Goal: Task Accomplishment & Management: Use online tool/utility

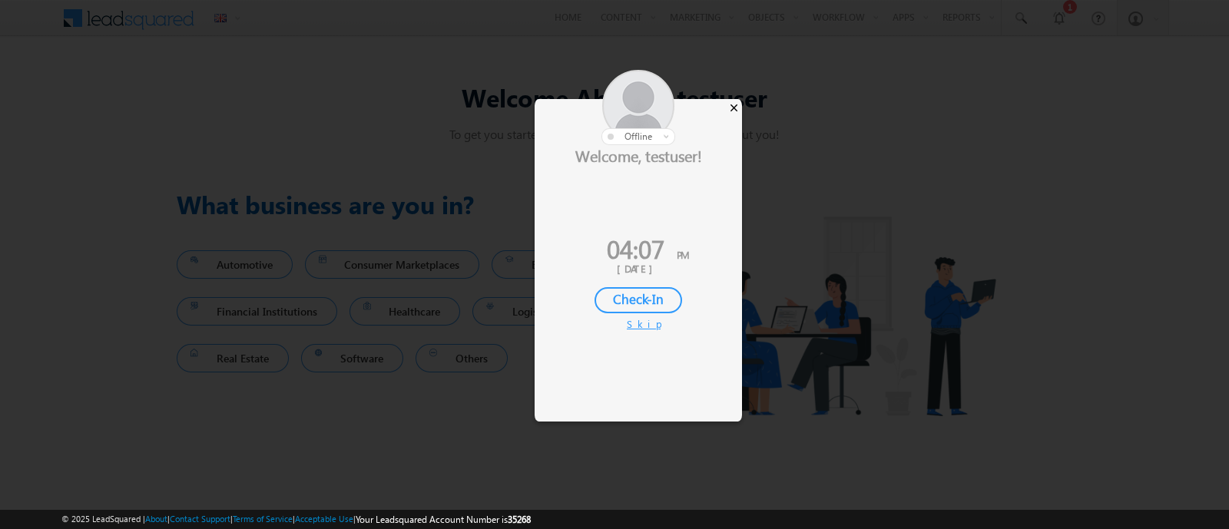
click at [735, 105] on div "×" at bounding box center [734, 107] width 16 height 17
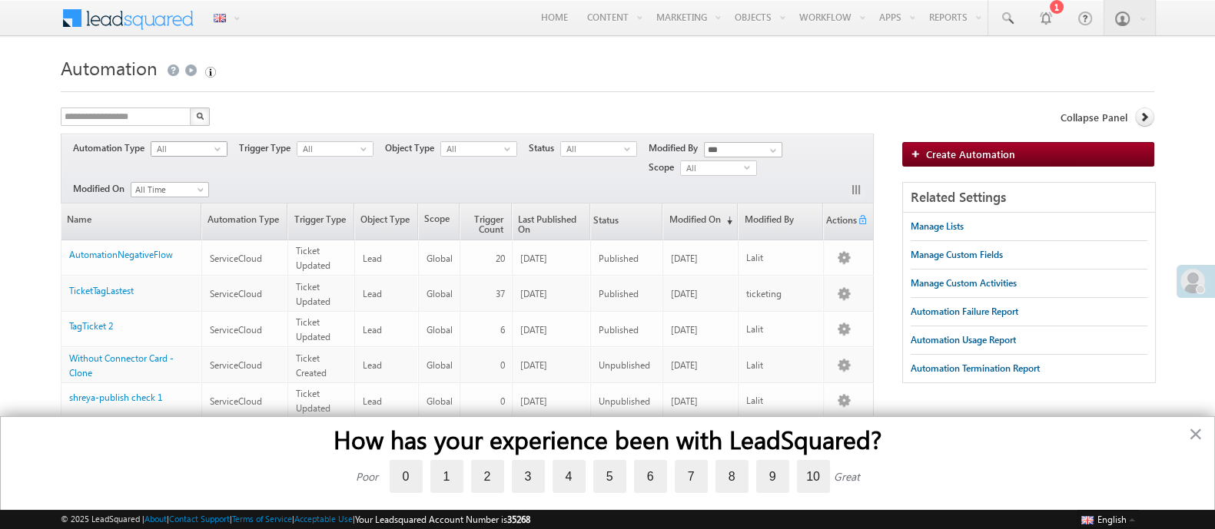
click at [196, 153] on span "All" at bounding box center [182, 149] width 63 height 14
click at [194, 191] on li "ServiceCloud" at bounding box center [189, 194] width 75 height 15
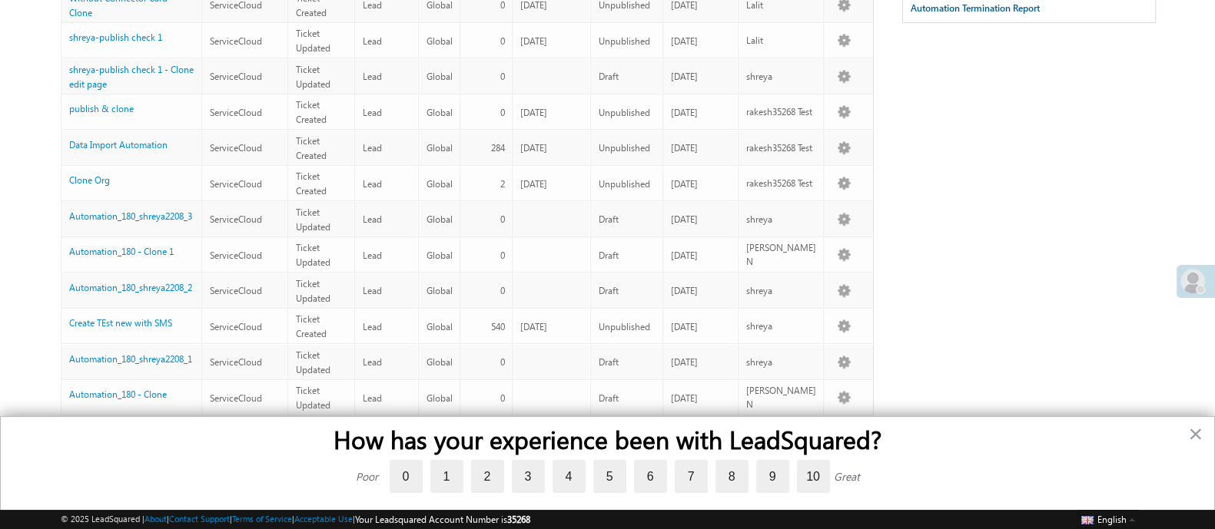
scroll to position [382, 0]
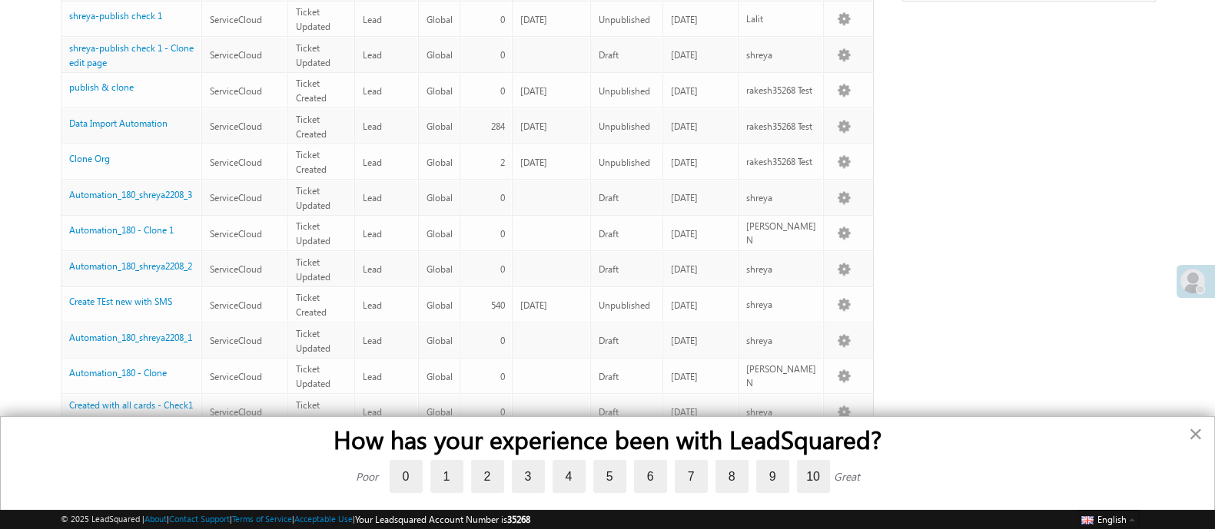
click at [1193, 435] on button "×" at bounding box center [1195, 434] width 15 height 25
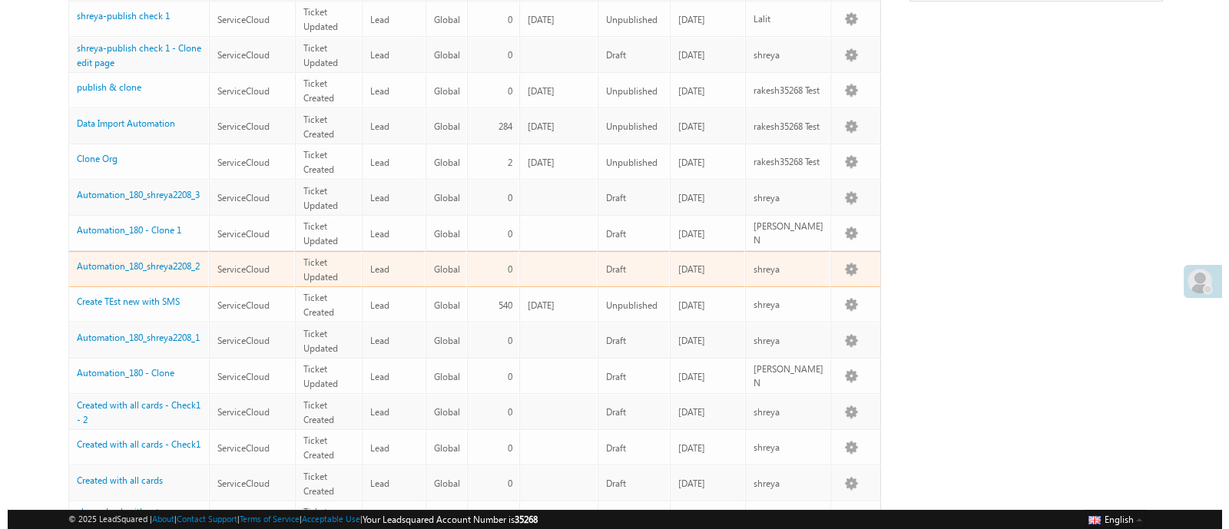
scroll to position [0, 0]
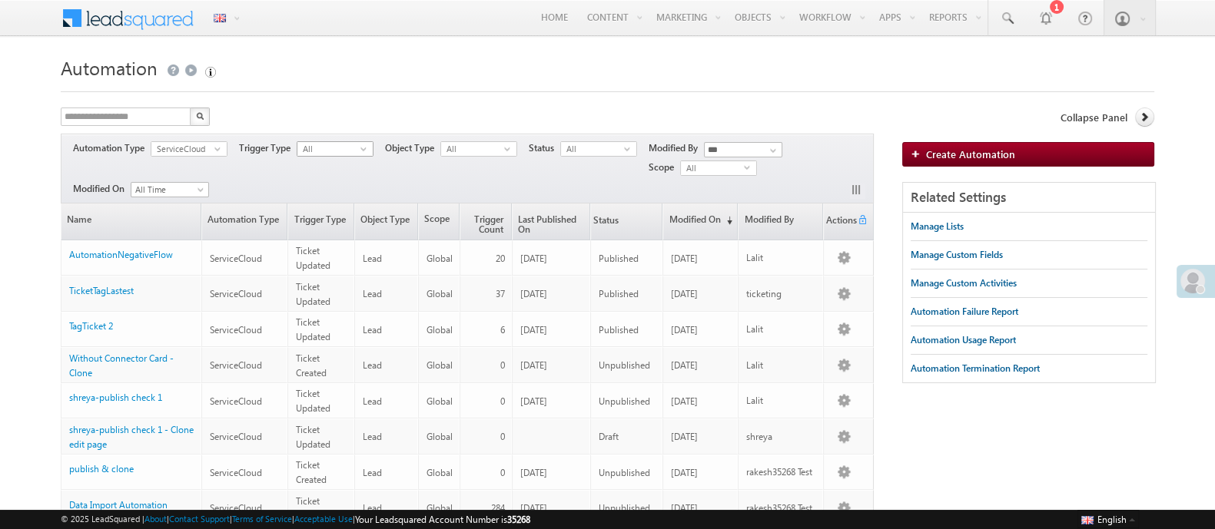
click at [334, 145] on span "All" at bounding box center [328, 149] width 63 height 14
click at [446, 148] on span "All" at bounding box center [472, 149] width 63 height 14
click at [609, 152] on span "All" at bounding box center [592, 149] width 63 height 14
click at [602, 194] on li "Published" at bounding box center [600, 194] width 75 height 15
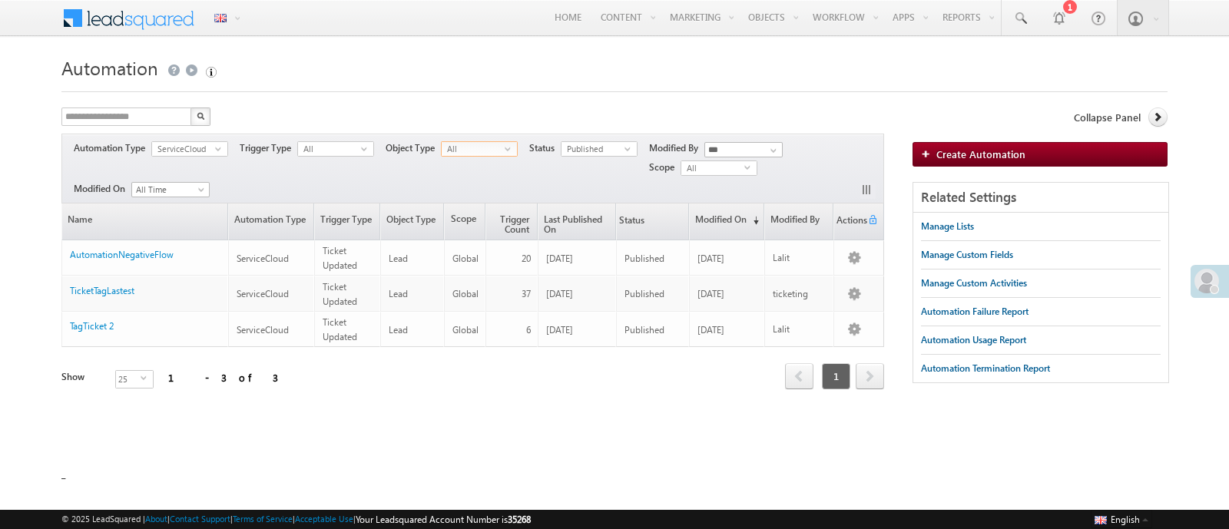
click at [457, 142] on span "All" at bounding box center [473, 149] width 63 height 14
click at [465, 177] on li "Lead" at bounding box center [480, 179] width 75 height 15
click at [475, 148] on span "Lead" at bounding box center [473, 149] width 63 height 14
click at [469, 194] on li "Priyanka Automationtest1" at bounding box center [480, 201] width 75 height 29
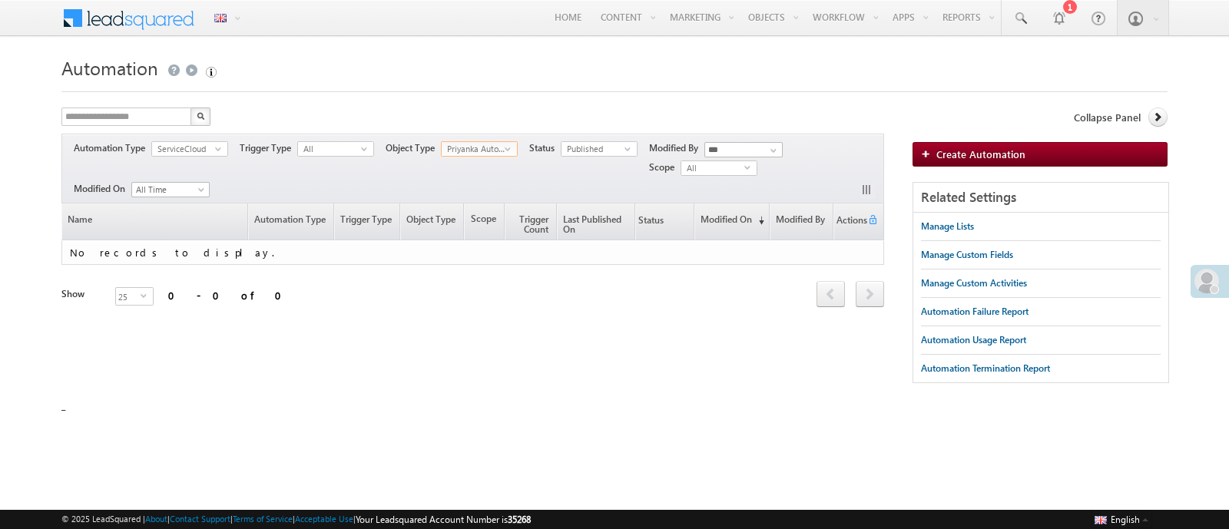
click at [483, 143] on span "Priyanka Automationtest1" at bounding box center [473, 149] width 63 height 14
click at [463, 179] on li "Lead" at bounding box center [480, 179] width 75 height 15
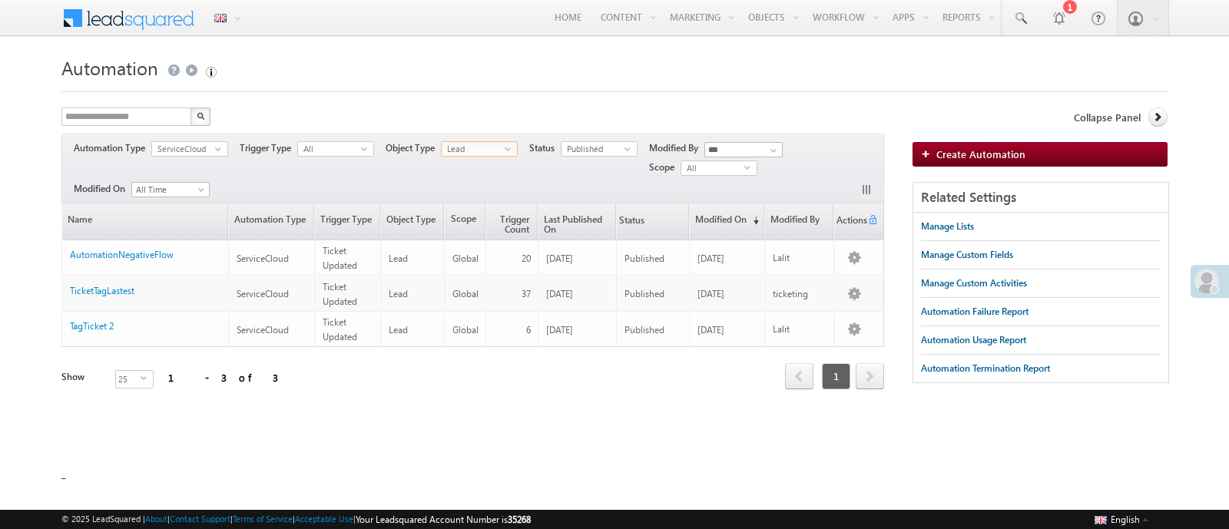
click at [513, 143] on span "select" at bounding box center [511, 154] width 12 height 25
click at [477, 163] on li "All" at bounding box center [480, 164] width 75 height 15
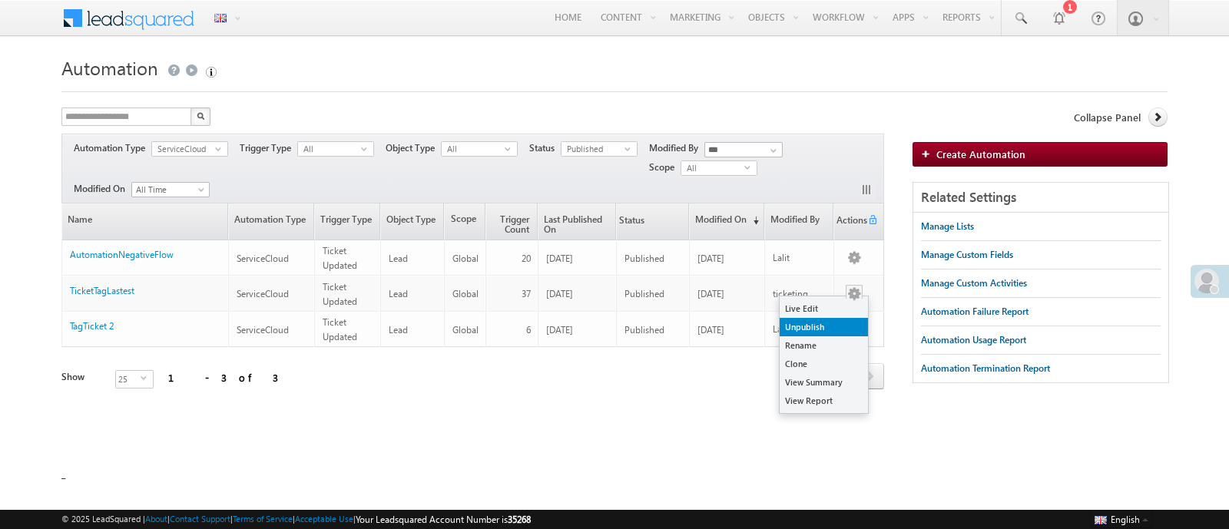
click at [818, 322] on link "Unpublish" at bounding box center [824, 327] width 88 height 18
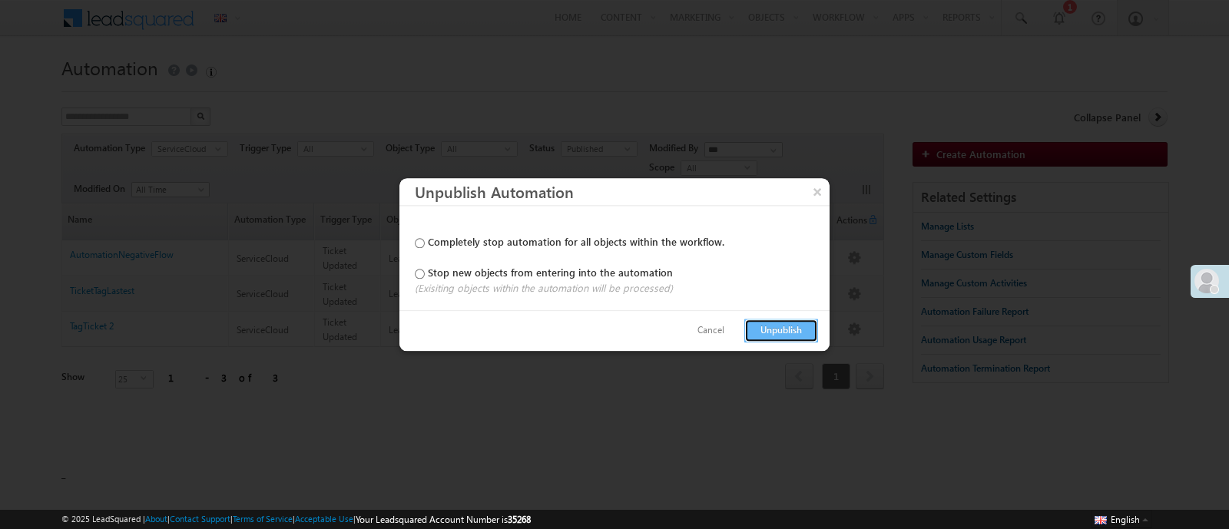
click at [794, 324] on button "Unpublish" at bounding box center [782, 331] width 74 height 24
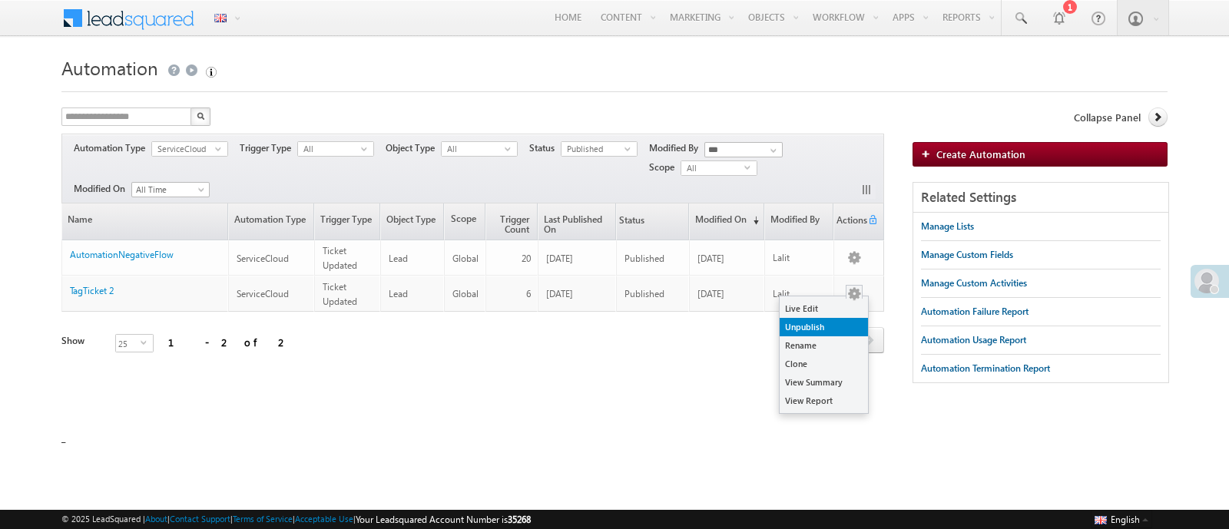
click at [831, 327] on link "Unpublish" at bounding box center [824, 327] width 88 height 18
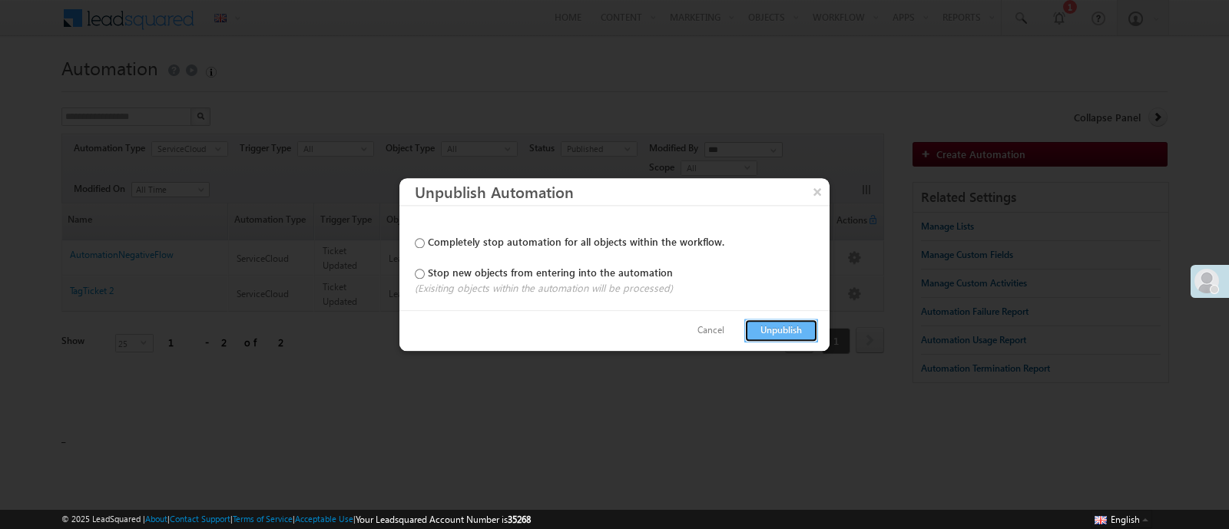
click at [780, 323] on button "Unpublish" at bounding box center [782, 331] width 74 height 24
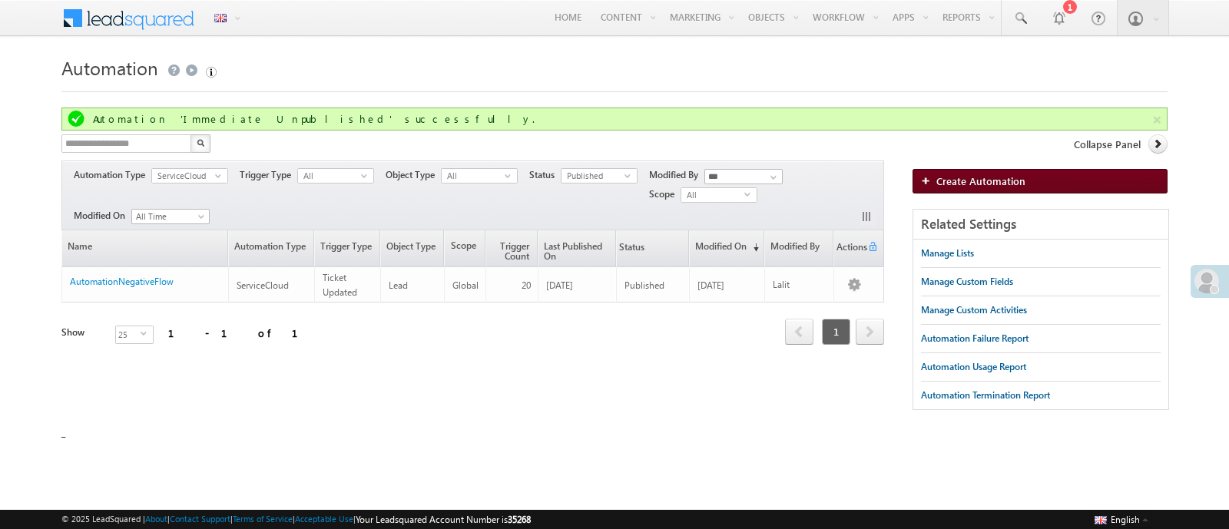
click at [962, 174] on span "Create Automation" at bounding box center [981, 180] width 89 height 13
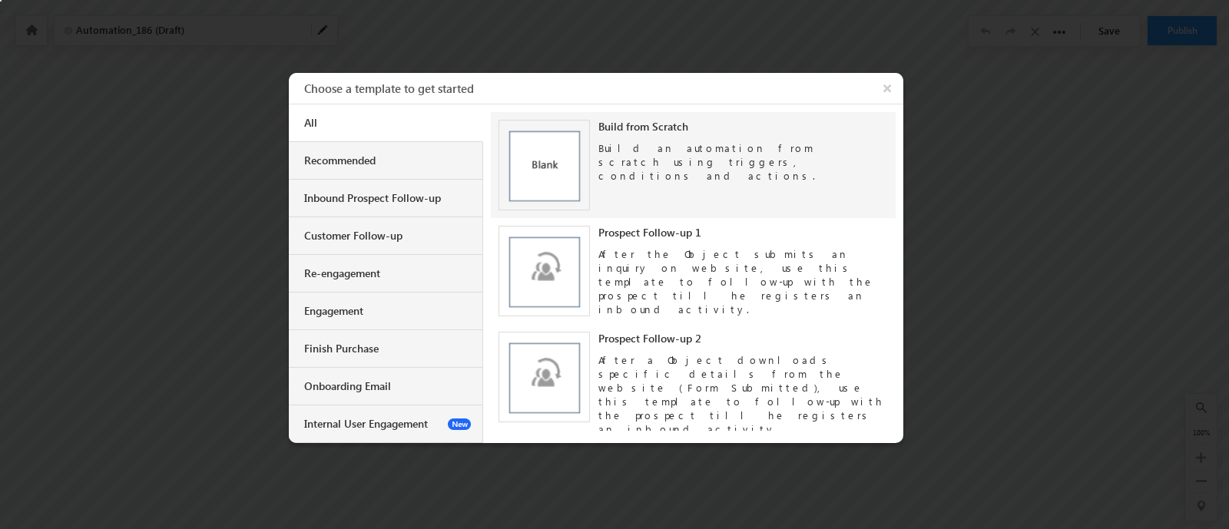
click at [660, 151] on div "Build an automation from scratch using triggers, conditions and actions." at bounding box center [744, 158] width 290 height 49
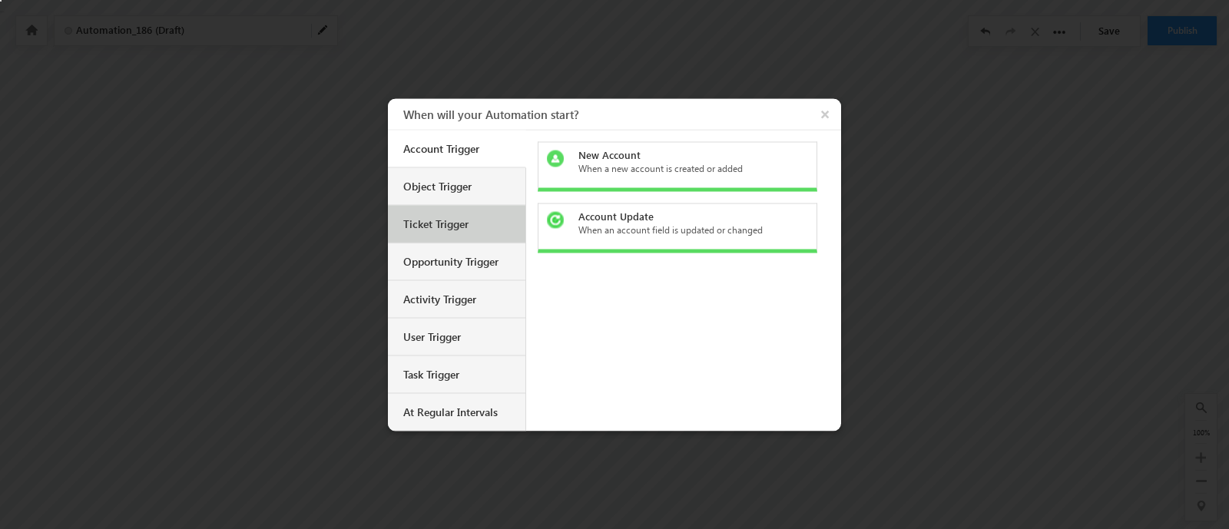
click at [431, 223] on div "Ticket Trigger" at bounding box center [458, 224] width 111 height 14
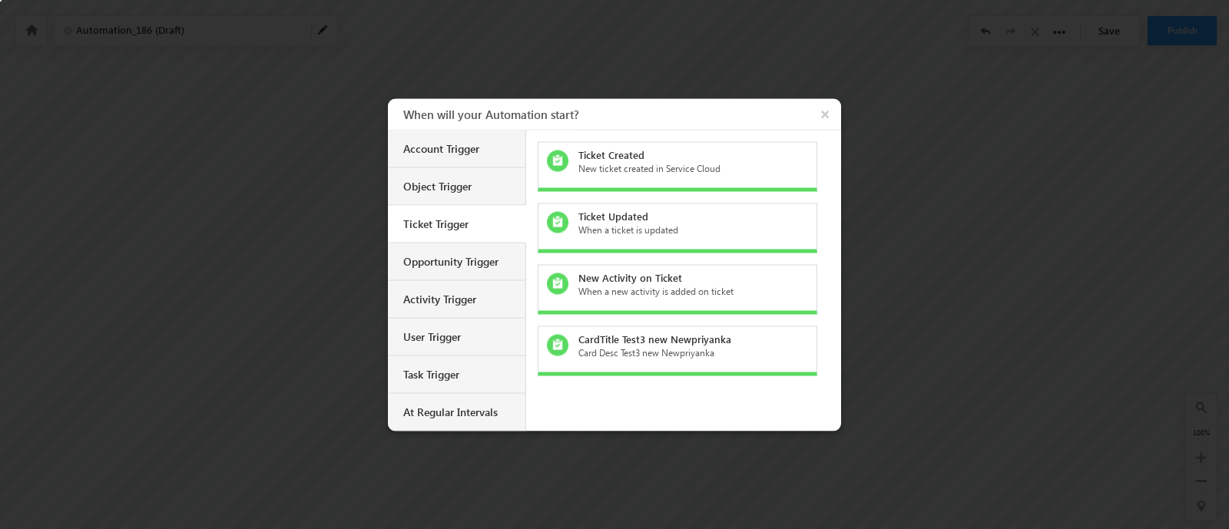
click at [639, 168] on div "New ticket created in Service Cloud" at bounding box center [687, 168] width 217 height 14
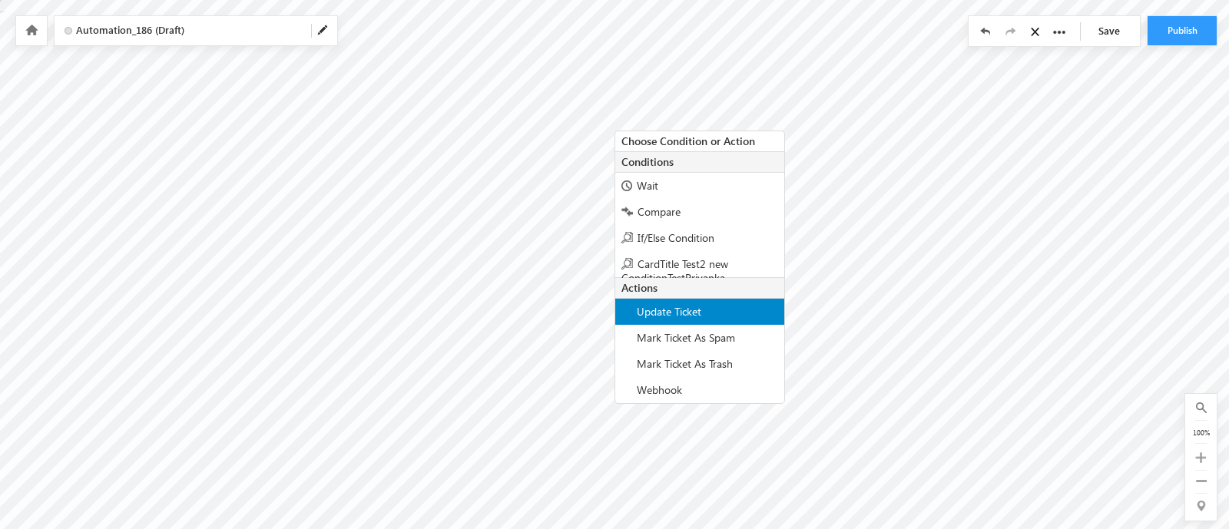
click at [703, 307] on div "Update Ticket" at bounding box center [699, 312] width 169 height 26
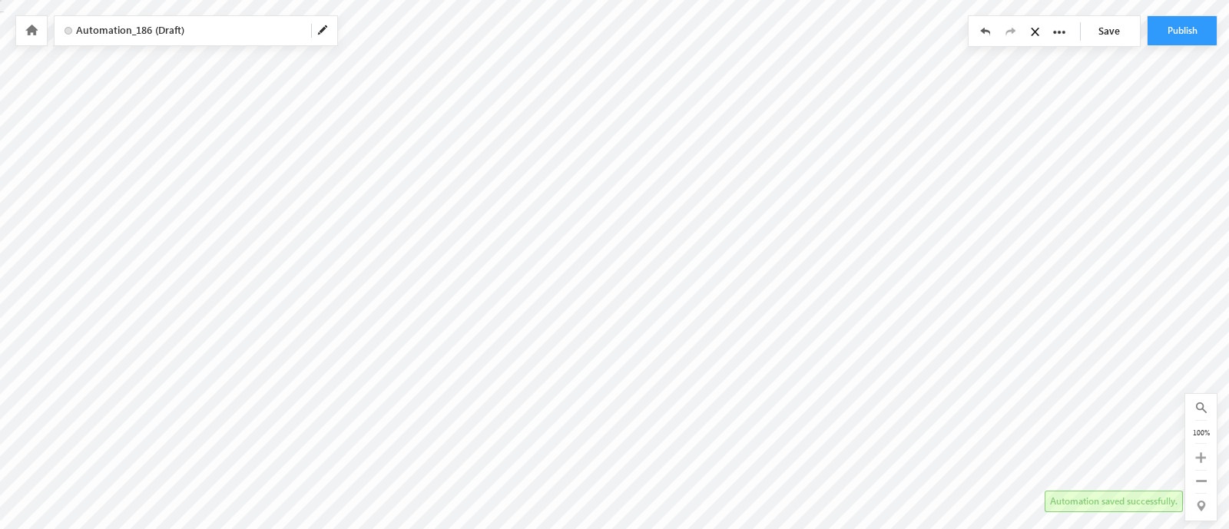
click at [1094, 35] on link "Save" at bounding box center [1113, 30] width 54 height 29
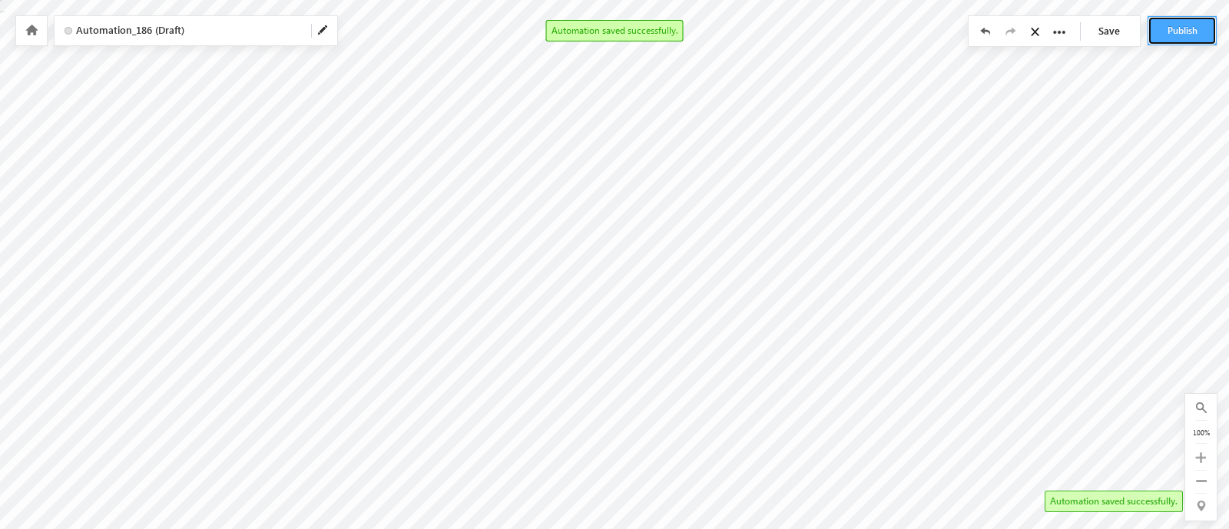
click at [1171, 31] on button "Publish" at bounding box center [1182, 30] width 69 height 29
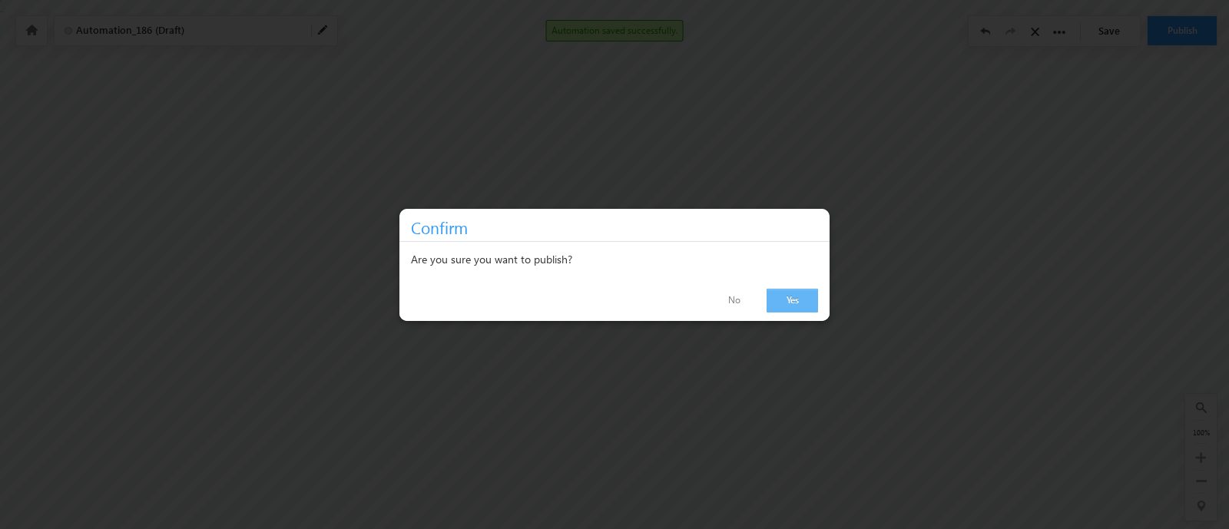
click at [793, 297] on link "Yes" at bounding box center [792, 301] width 51 height 24
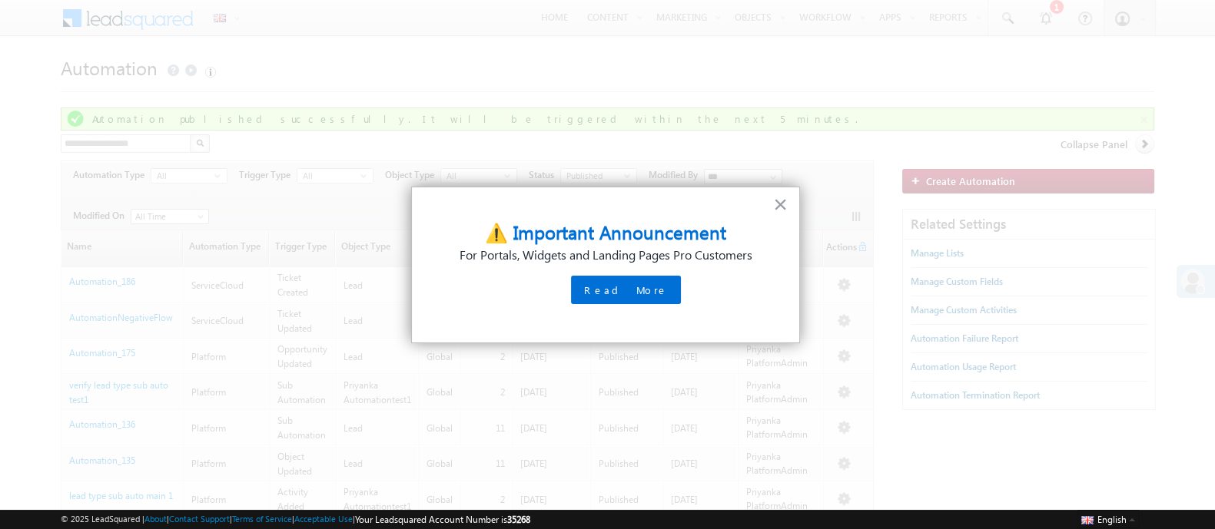
click at [968, 181] on div at bounding box center [607, 264] width 1215 height 529
click at [776, 204] on div "× ⚠️ Important Announcement For Portals, Widgets and Landing Pages Pro Customer…" at bounding box center [605, 265] width 389 height 157
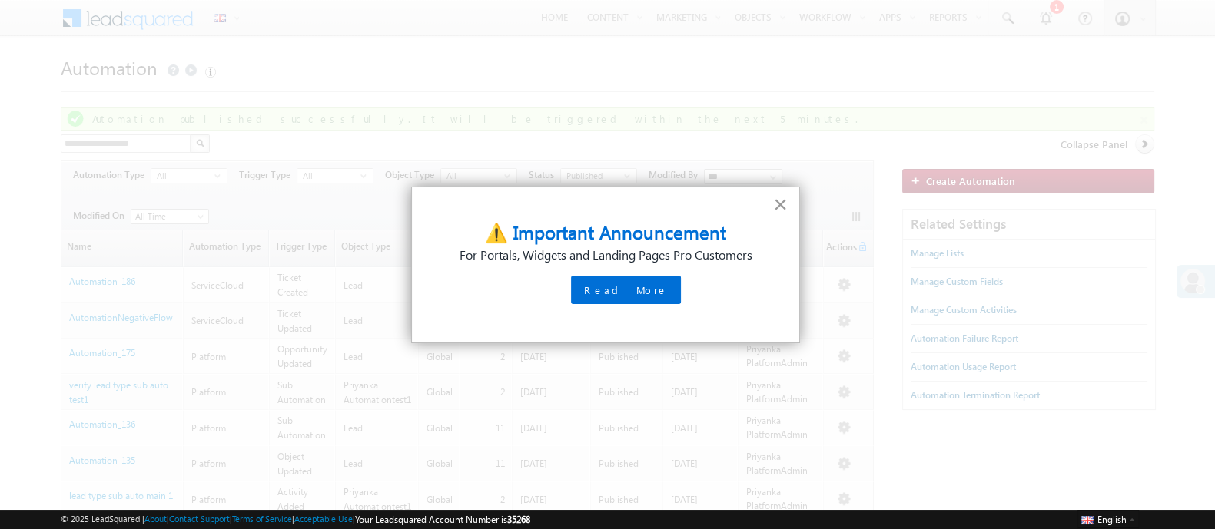
click at [781, 205] on button "×" at bounding box center [780, 204] width 15 height 25
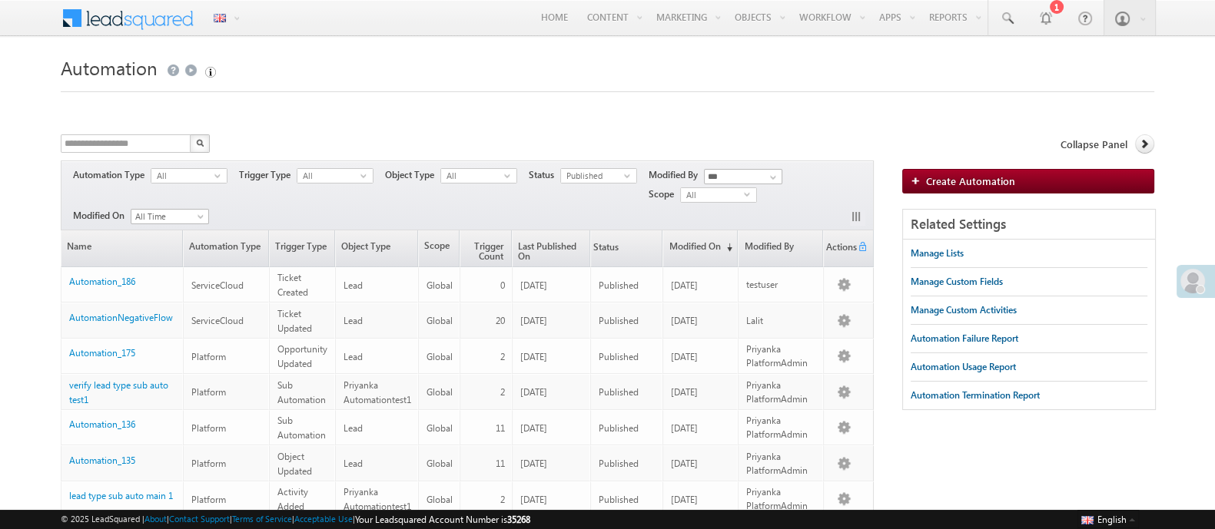
click at [979, 174] on div "Create Automation" at bounding box center [1028, 189] width 252 height 40
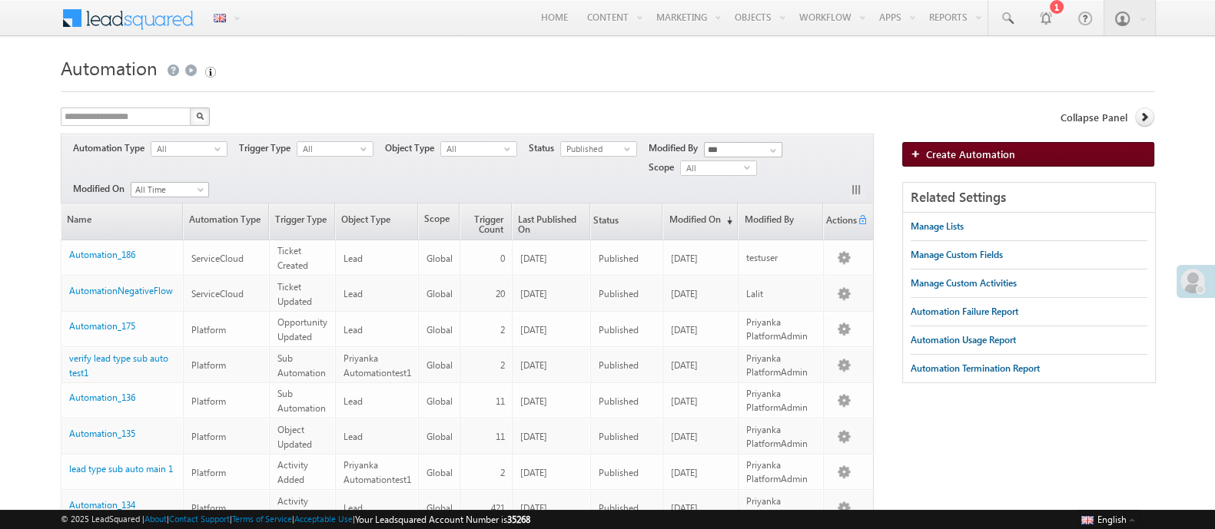
click at [962, 164] on link "Create Automation" at bounding box center [1028, 154] width 252 height 25
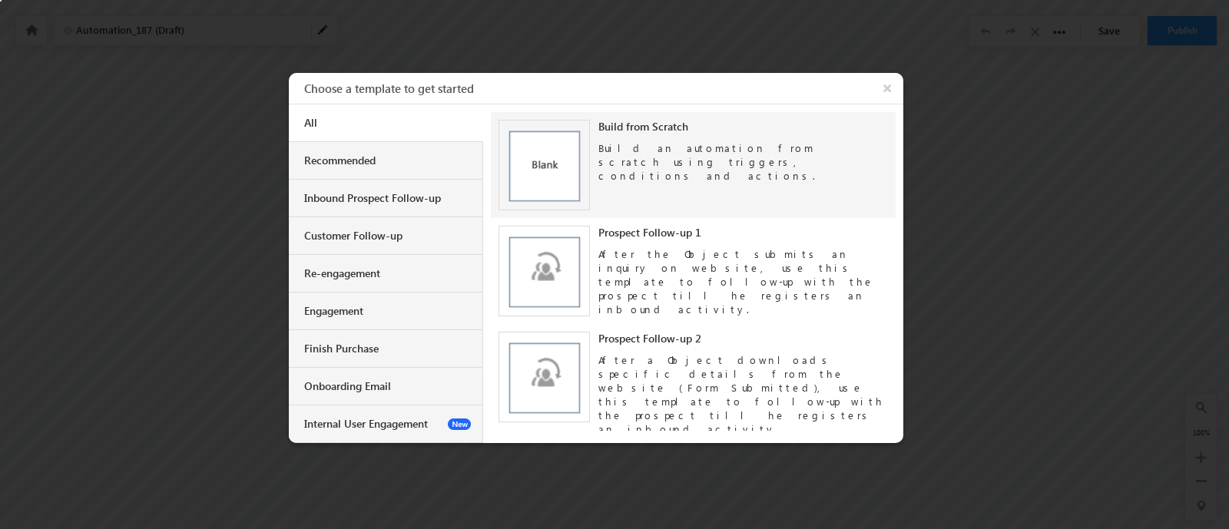
click at [621, 168] on div "Build from Scratch Build an automation from scratch using triggers, conditions …" at bounding box center [693, 165] width 389 height 91
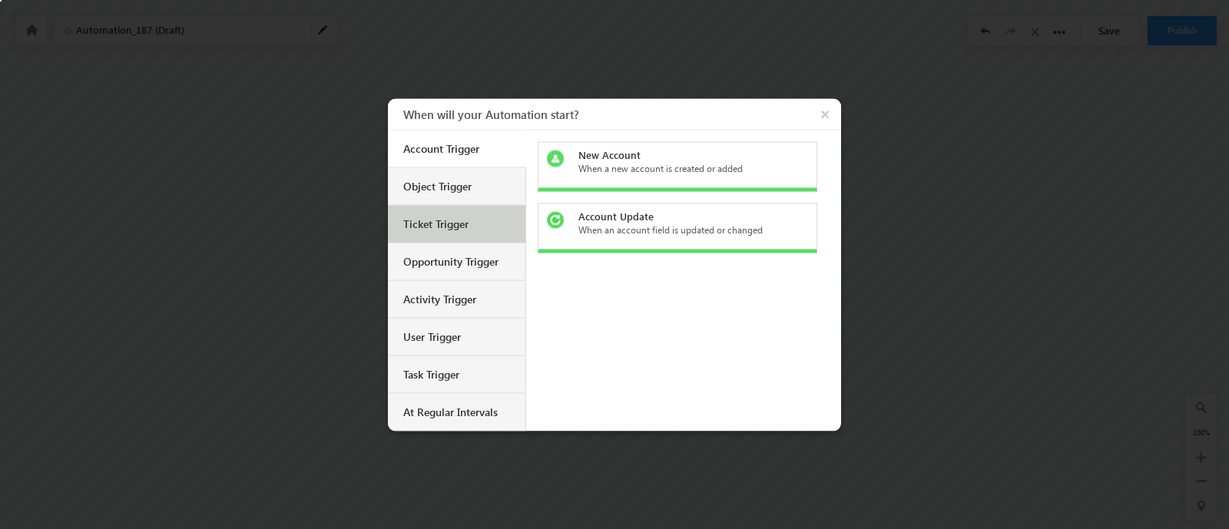
click at [439, 224] on div "Ticket Trigger" at bounding box center [458, 224] width 111 height 14
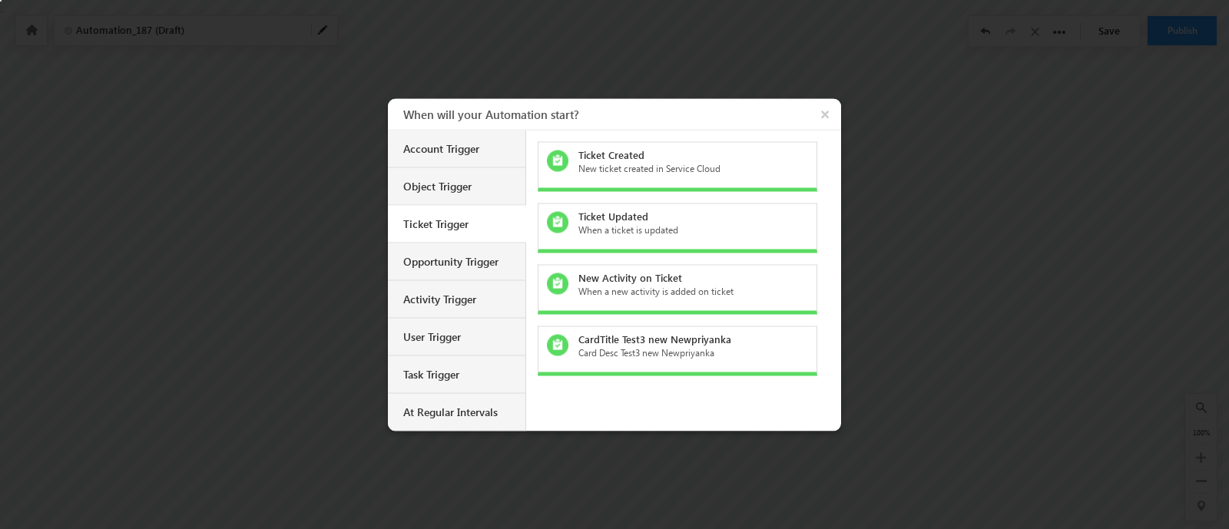
click at [632, 224] on div "When a ticket is updated" at bounding box center [687, 230] width 217 height 14
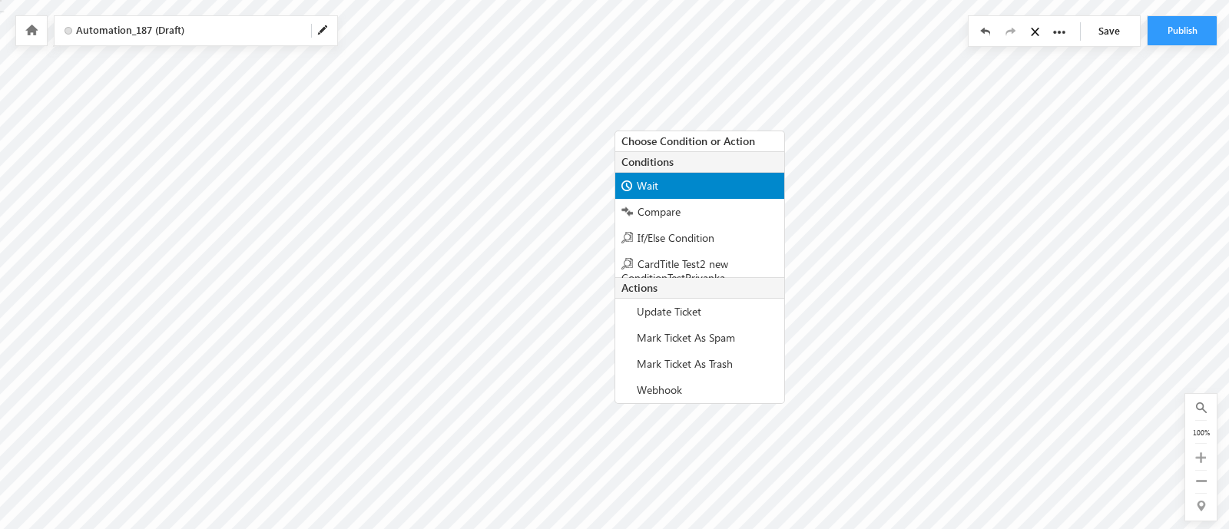
click at [638, 182] on span "Wait" at bounding box center [648, 185] width 22 height 15
type input "*"
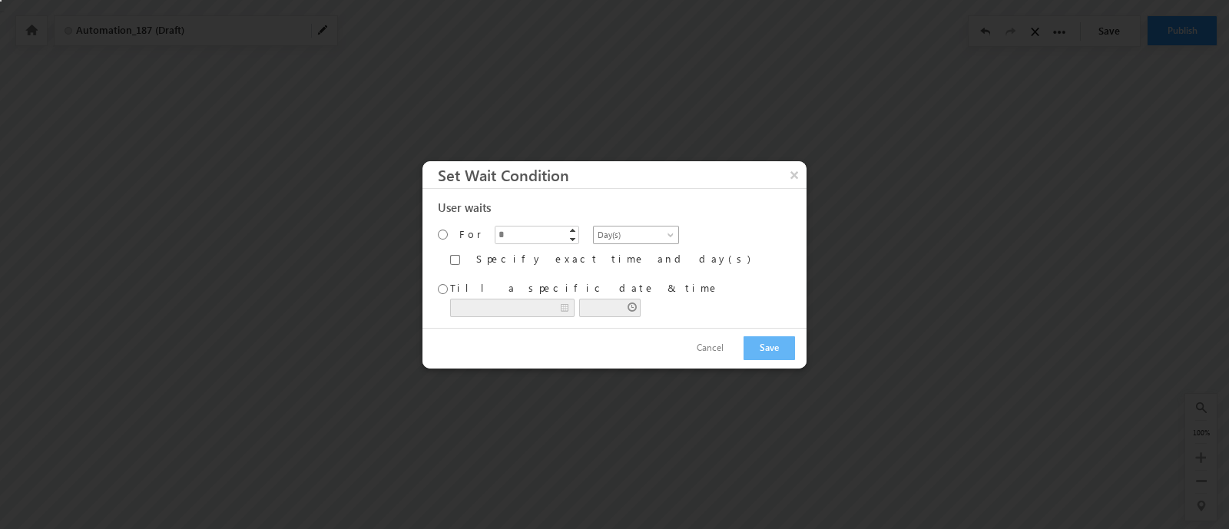
click at [594, 236] on span "Day(s)" at bounding box center [633, 235] width 79 height 14
click at [588, 250] on link "Minute(s)" at bounding box center [599, 253] width 85 height 14
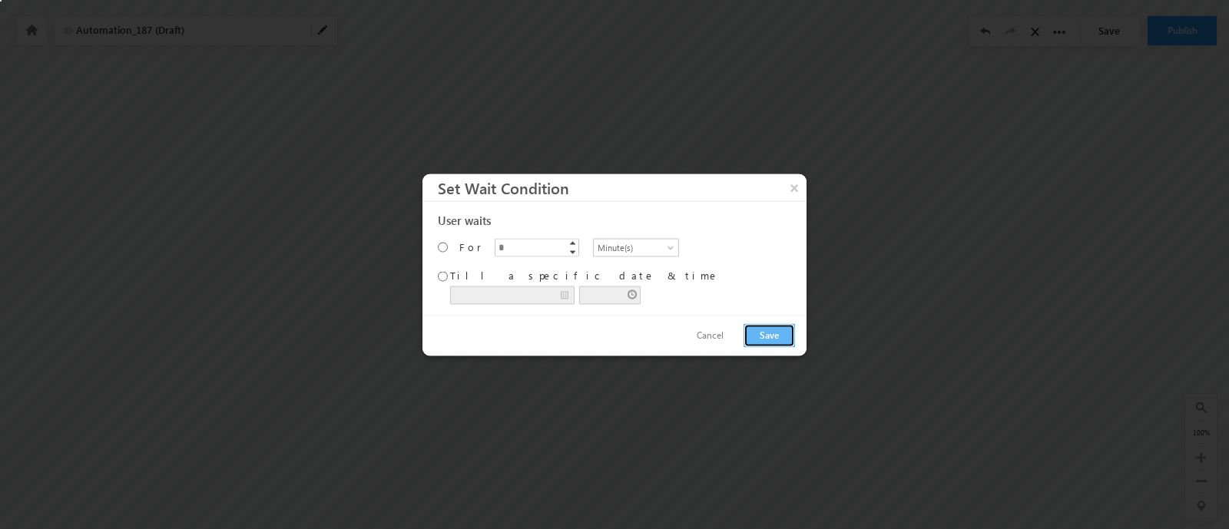
click at [757, 337] on button "Save" at bounding box center [769, 335] width 51 height 24
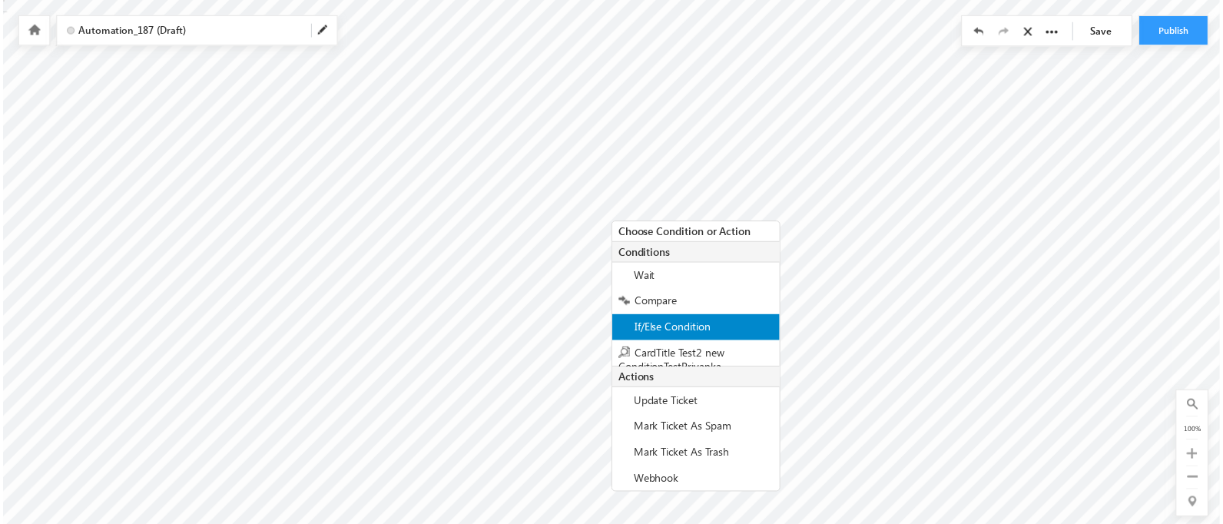
scroll to position [13, 0]
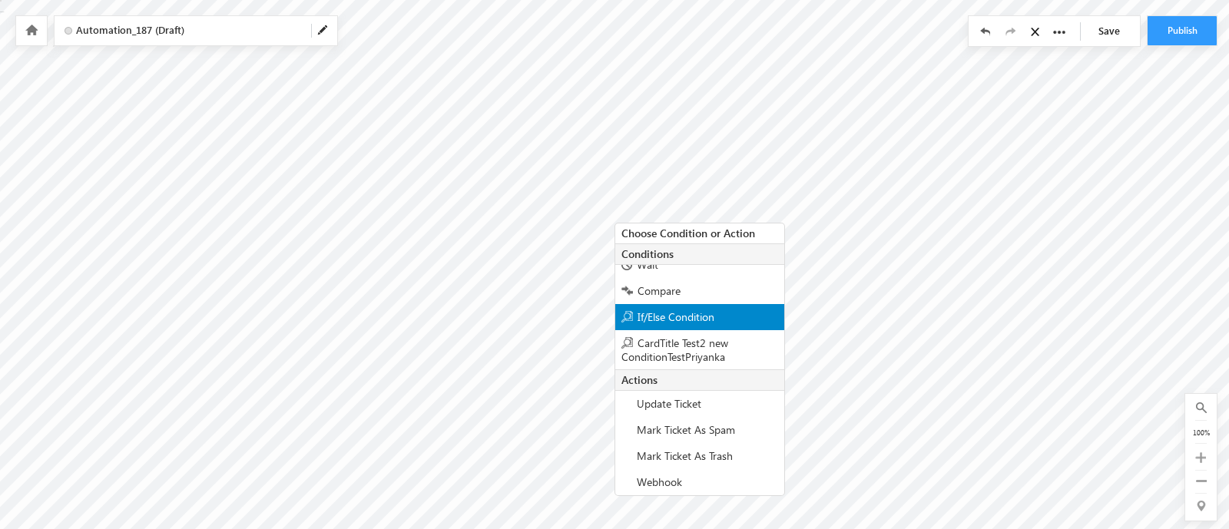
click at [689, 313] on span "If/Else Condition" at bounding box center [676, 317] width 77 height 15
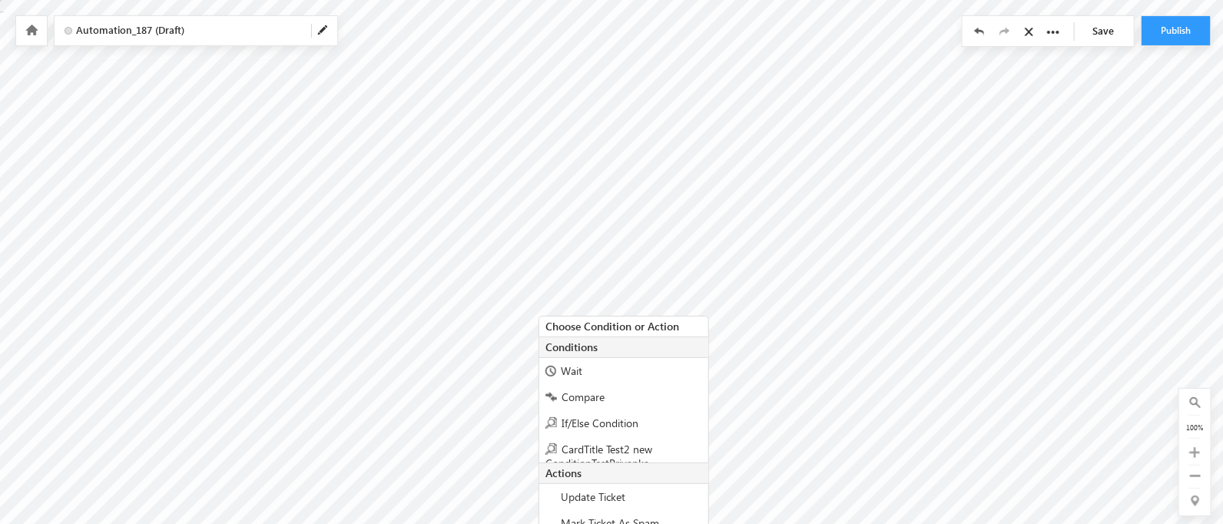
scroll to position [65, 0]
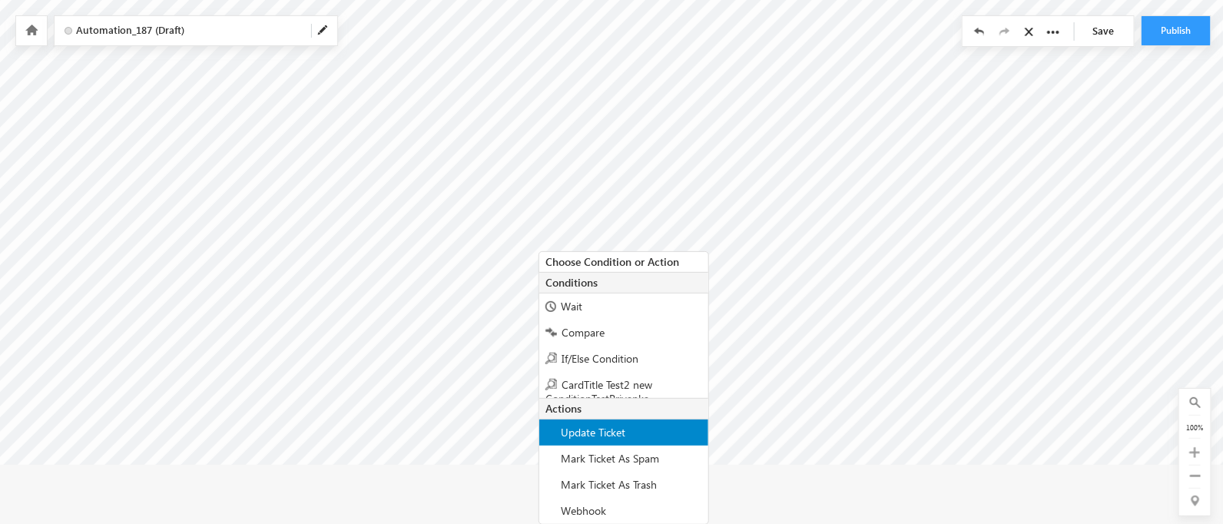
click at [596, 432] on span "Update Ticket" at bounding box center [593, 432] width 65 height 15
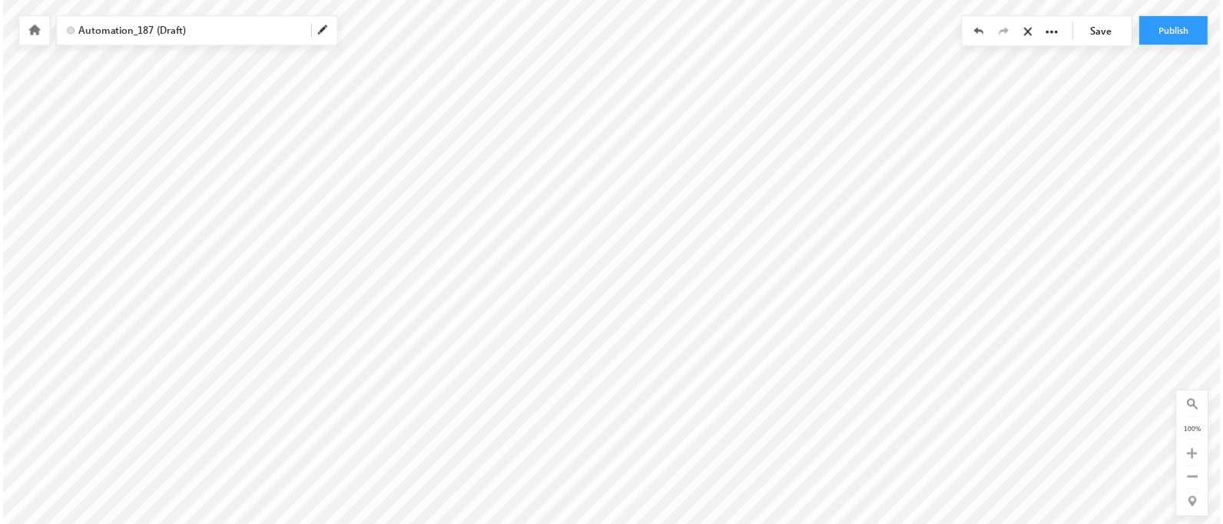
scroll to position [29, 0]
click at [1093, 28] on link "Save" at bounding box center [1107, 30] width 54 height 29
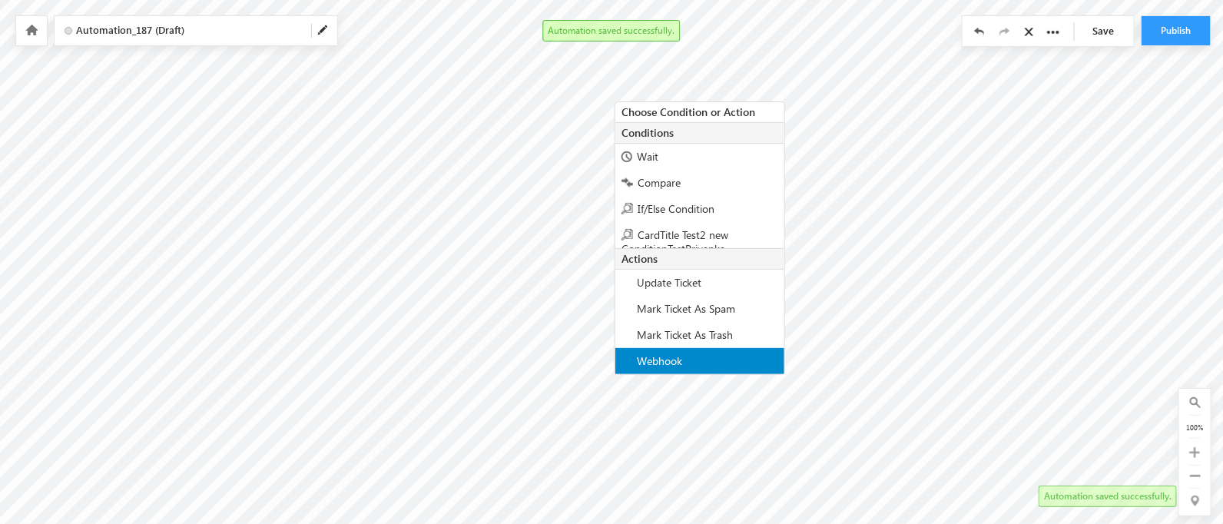
click at [678, 366] on span "Webhook" at bounding box center [659, 360] width 45 height 15
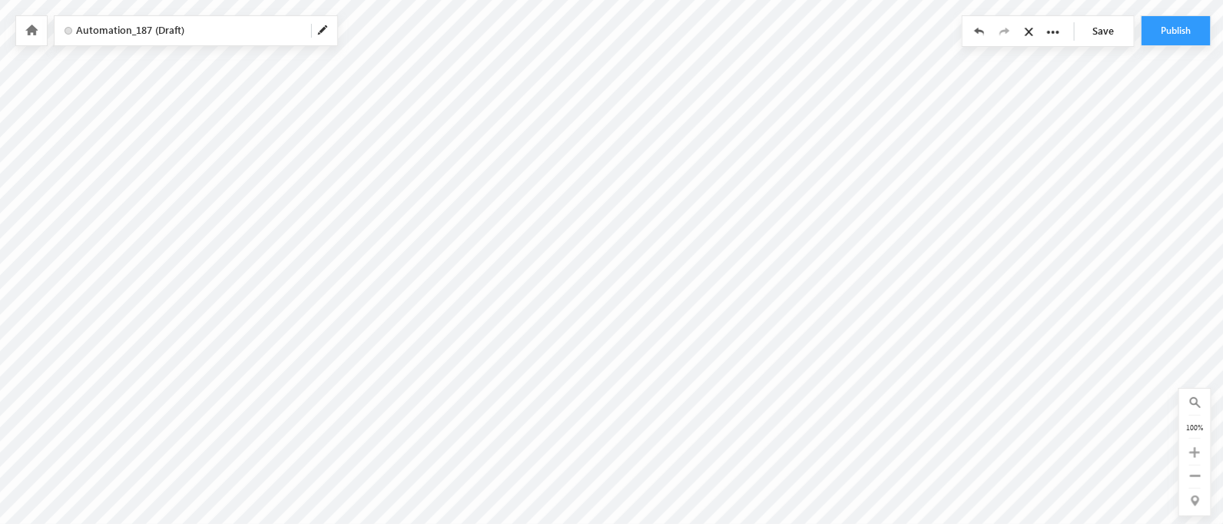
click at [1102, 39] on link "Save" at bounding box center [1107, 30] width 54 height 29
click at [1178, 24] on button "Publish" at bounding box center [1176, 30] width 69 height 29
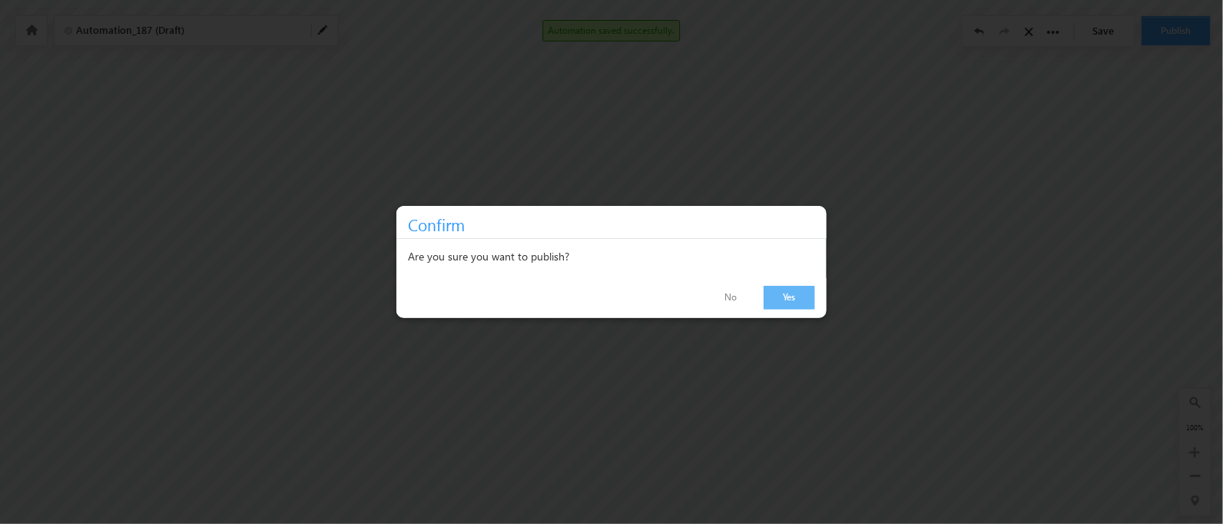
scroll to position [23, 0]
click at [784, 302] on link "Yes" at bounding box center [792, 301] width 51 height 24
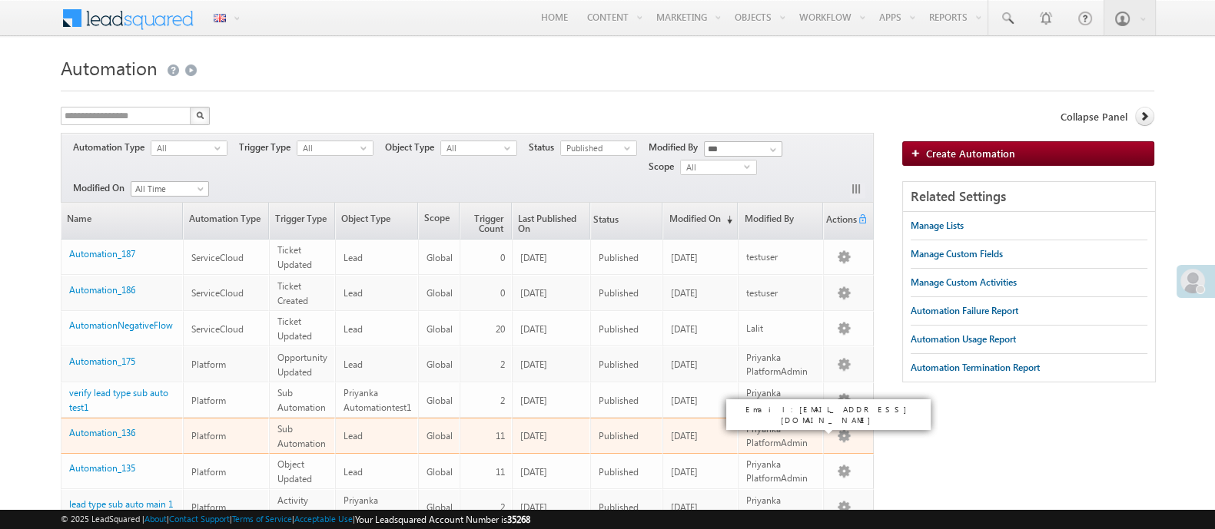
drag, startPoint x: 0, startPoint y: 0, endPoint x: 472, endPoint y: 80, distance: 478.5
click at [472, 80] on h1 "Automation" at bounding box center [607, 66] width 1093 height 30
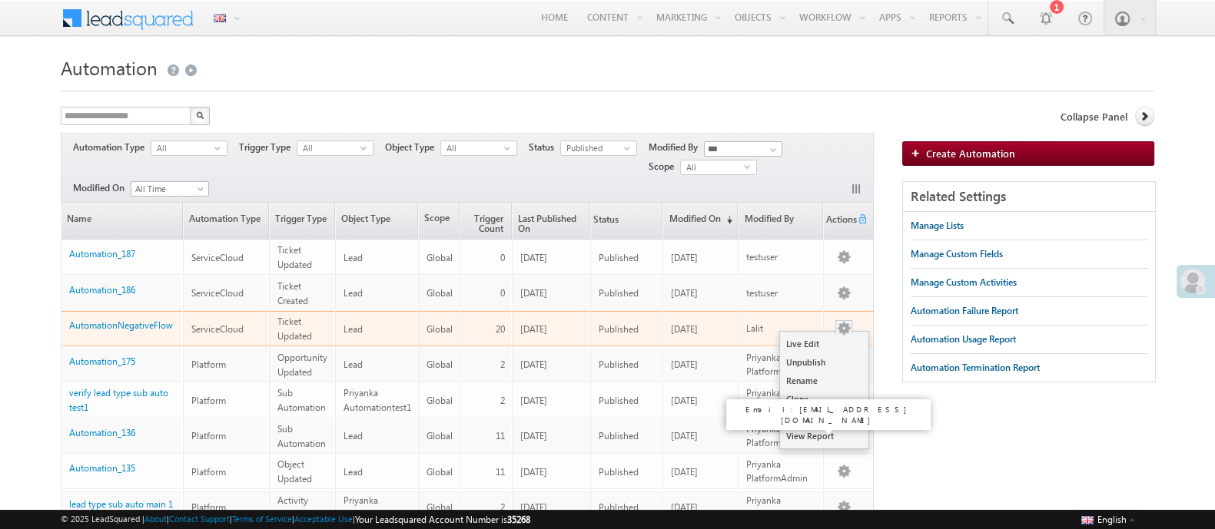
click at [847, 328] on button "button" at bounding box center [843, 328] width 15 height 15
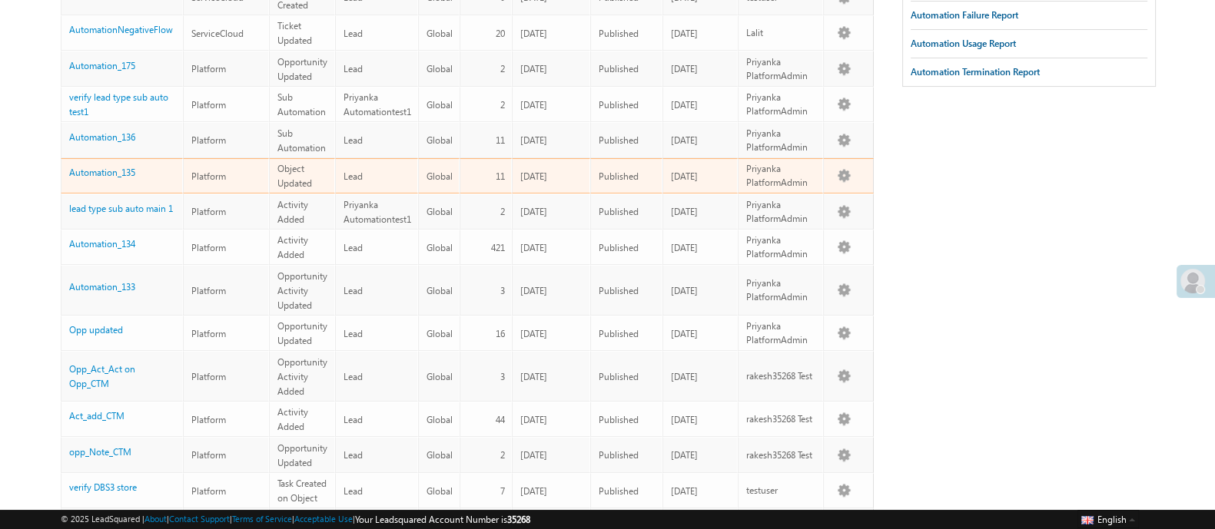
scroll to position [297, 0]
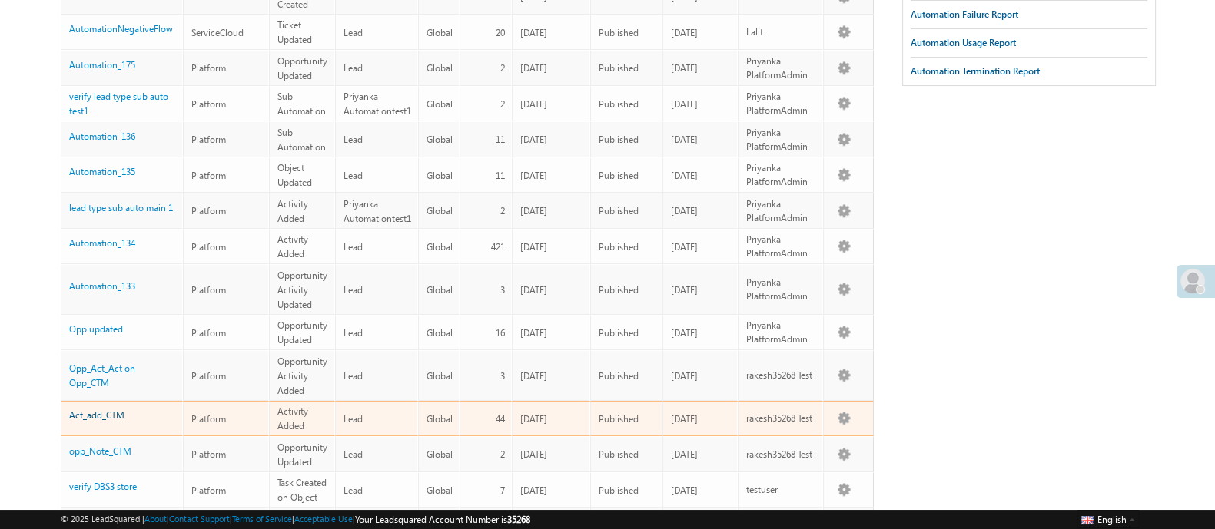
click at [102, 410] on link "Act_add_CTM" at bounding box center [96, 416] width 55 height 12
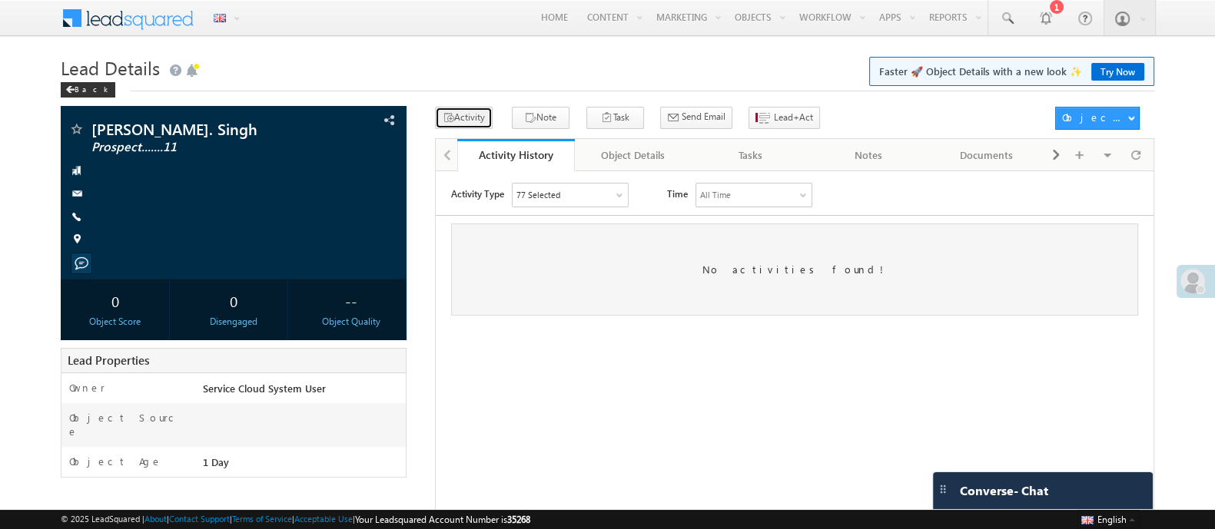
click at [459, 119] on button "Activity" at bounding box center [464, 118] width 58 height 22
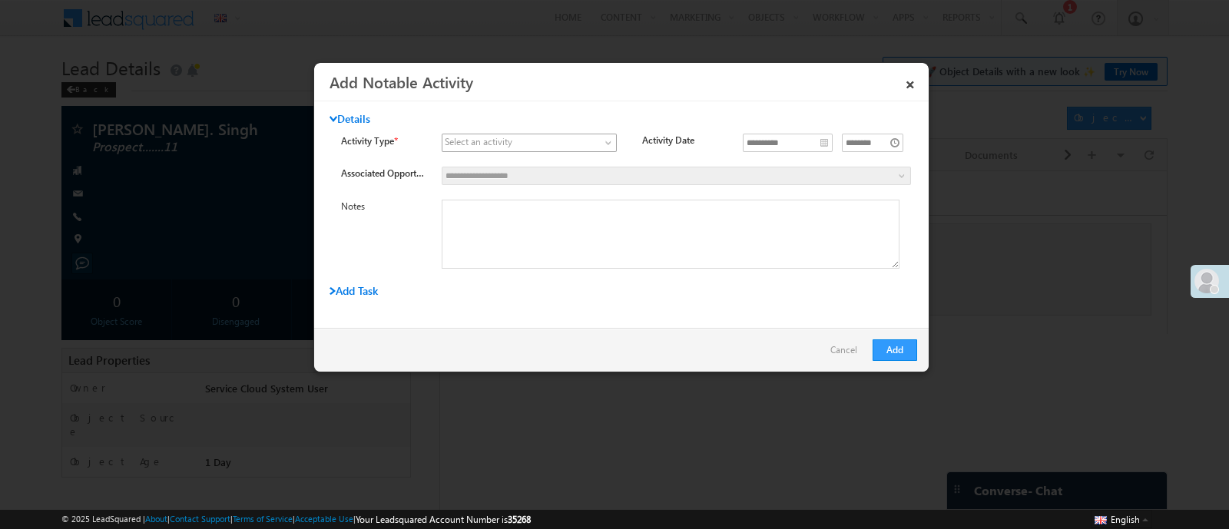
click at [557, 141] on span at bounding box center [520, 143] width 155 height 14
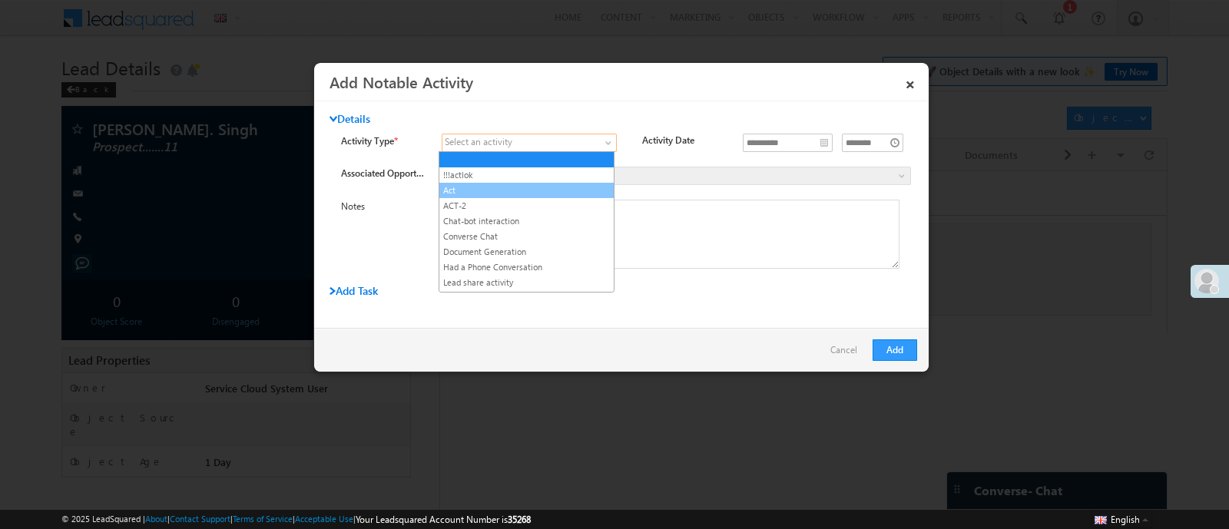
click at [479, 187] on link "Act" at bounding box center [526, 191] width 174 height 14
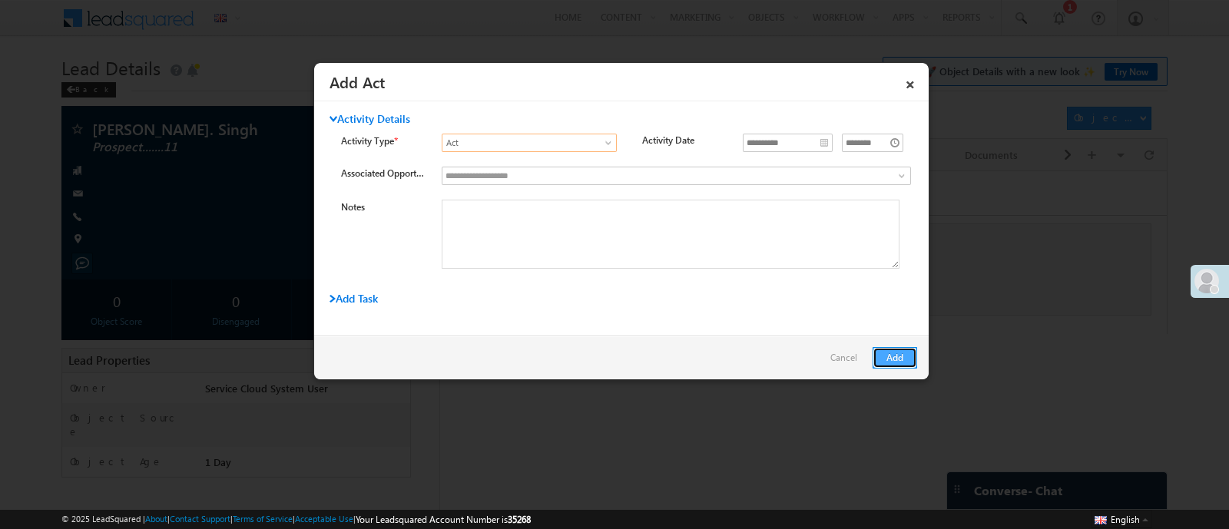
click at [899, 356] on button "Add" at bounding box center [895, 358] width 45 height 22
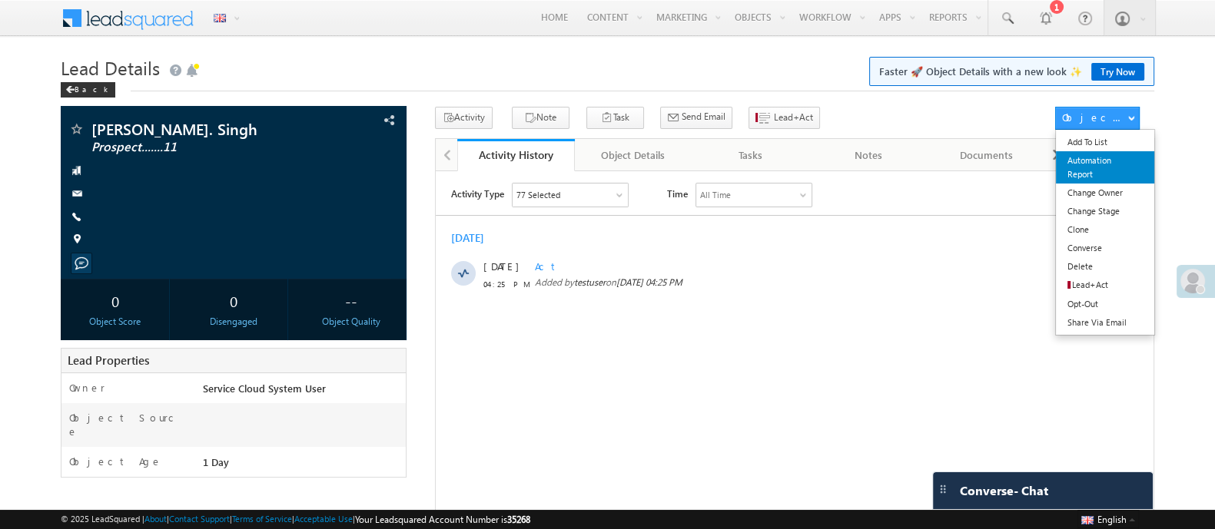
click at [1087, 180] on link "Automation Report" at bounding box center [1105, 167] width 98 height 32
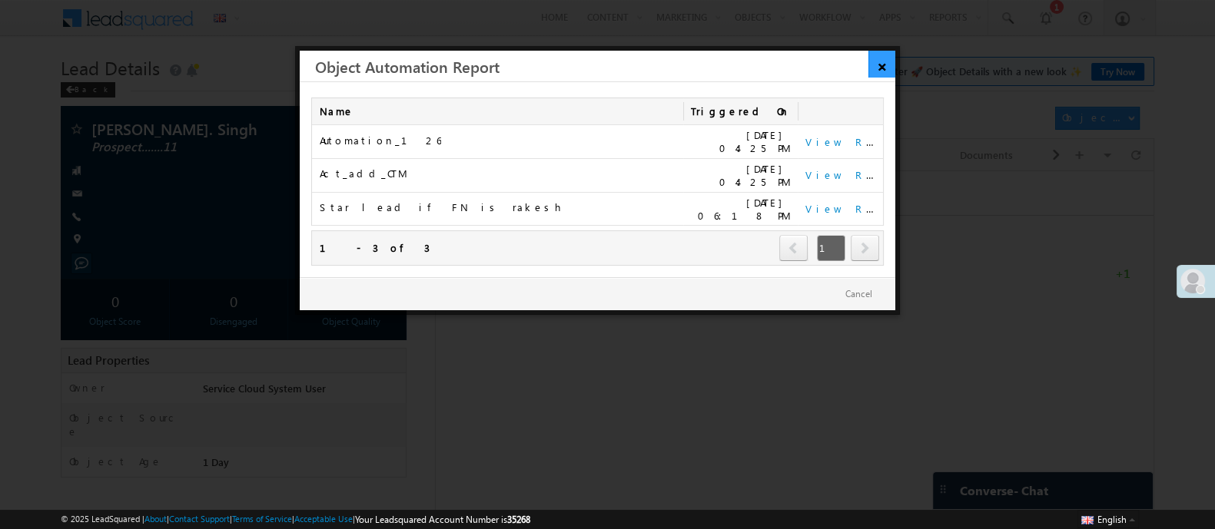
click at [891, 53] on link "×" at bounding box center [881, 64] width 27 height 27
